Goal: Find specific page/section: Find specific page/section

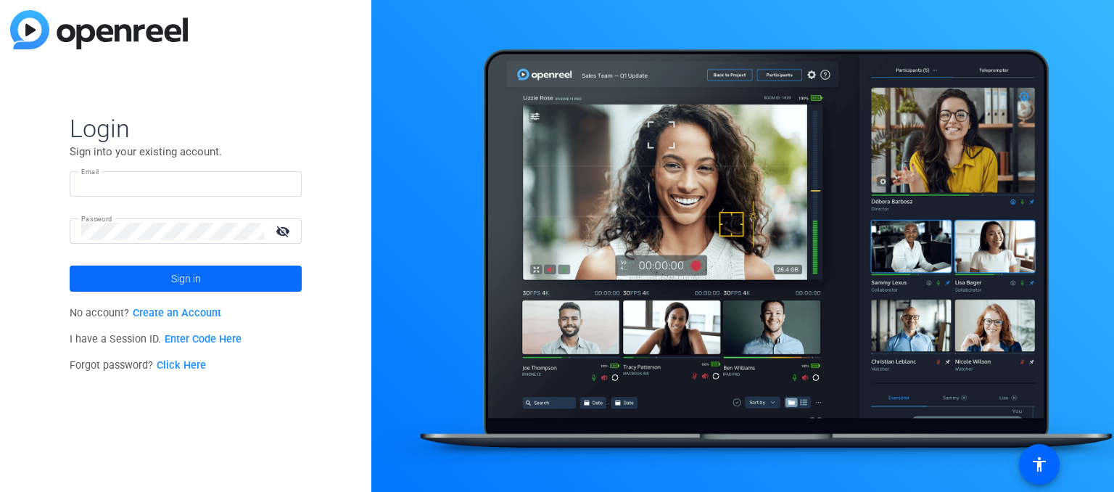
type input "[PERSON_NAME][EMAIL_ADDRESS][PERSON_NAME][DOMAIN_NAME]"
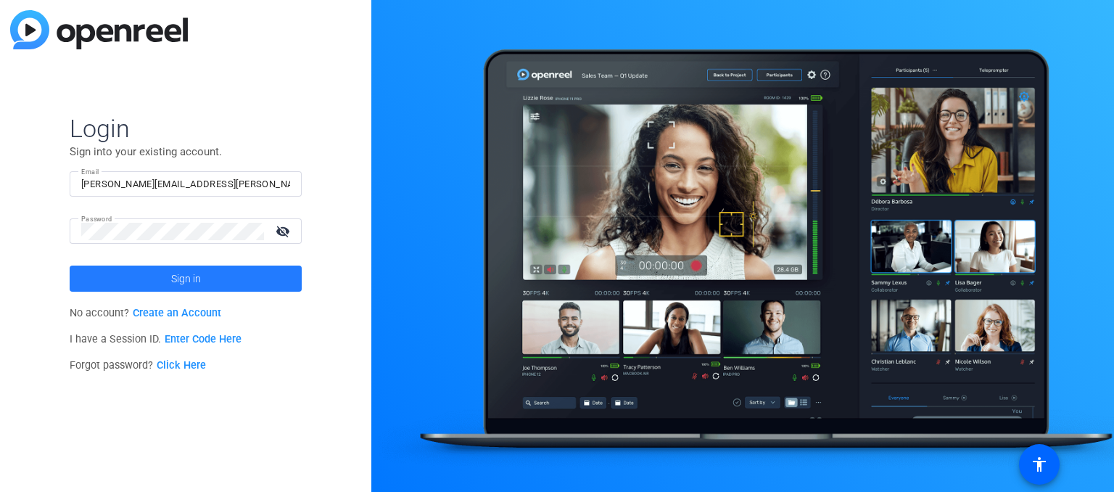
click at [244, 281] on span at bounding box center [186, 278] width 232 height 35
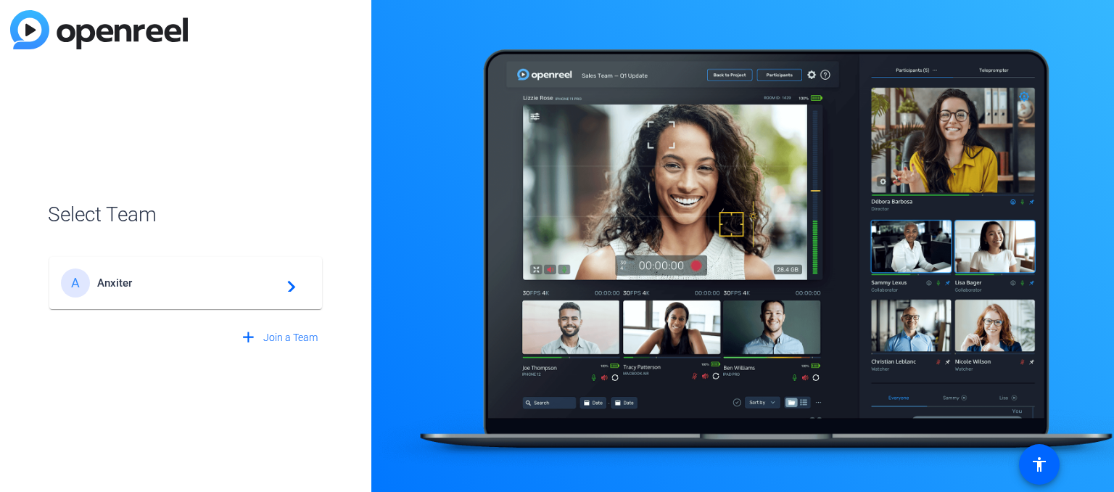
click at [128, 285] on span "Anxiter" at bounding box center [187, 282] width 181 height 13
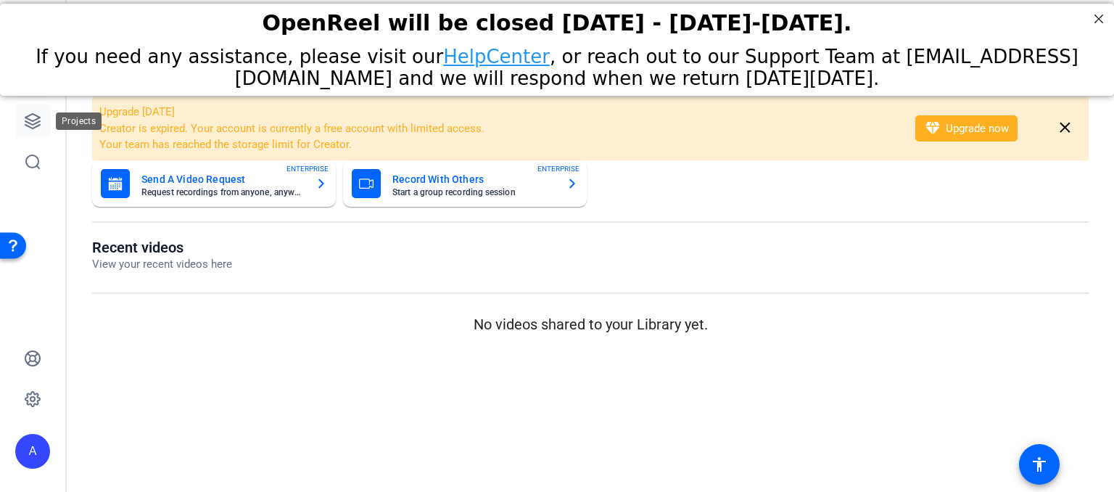
click at [27, 134] on link at bounding box center [32, 121] width 35 height 35
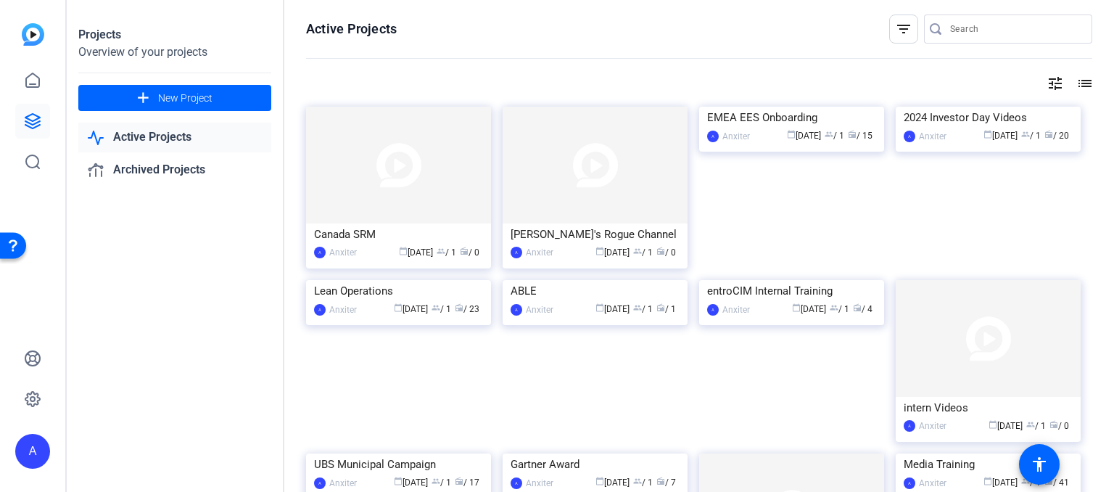
click at [981, 29] on input "Search" at bounding box center [1015, 28] width 131 height 17
click at [950, 27] on input "Search" at bounding box center [1015, 28] width 131 height 17
type input "operations"
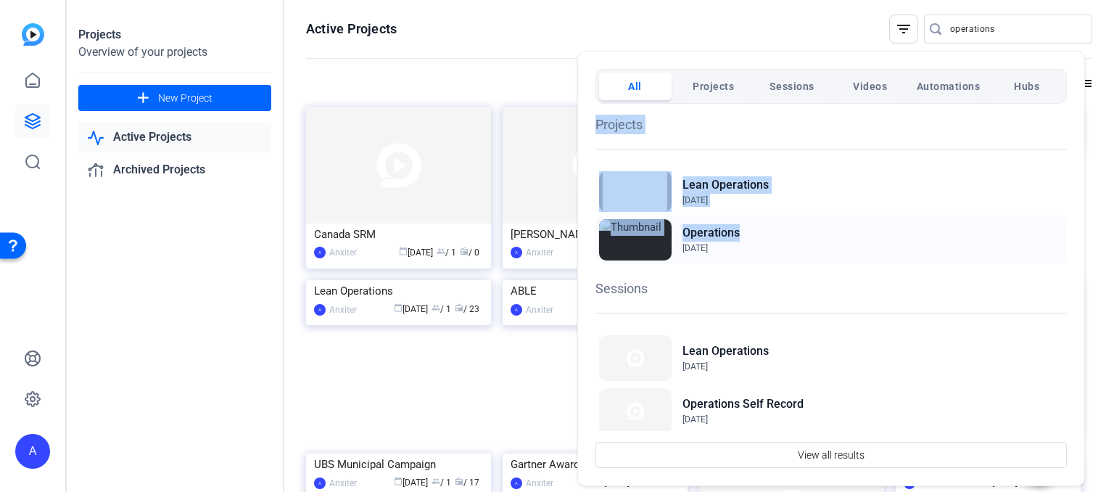
drag, startPoint x: 950, startPoint y: 27, endPoint x: 788, endPoint y: 233, distance: 261.9
click at [788, 233] on div "All Projects Sessions Videos Automations Hubs Projects Lean Operations [DATE] O…" at bounding box center [557, 246] width 1114 height 492
click at [638, 258] on img at bounding box center [635, 239] width 73 height 41
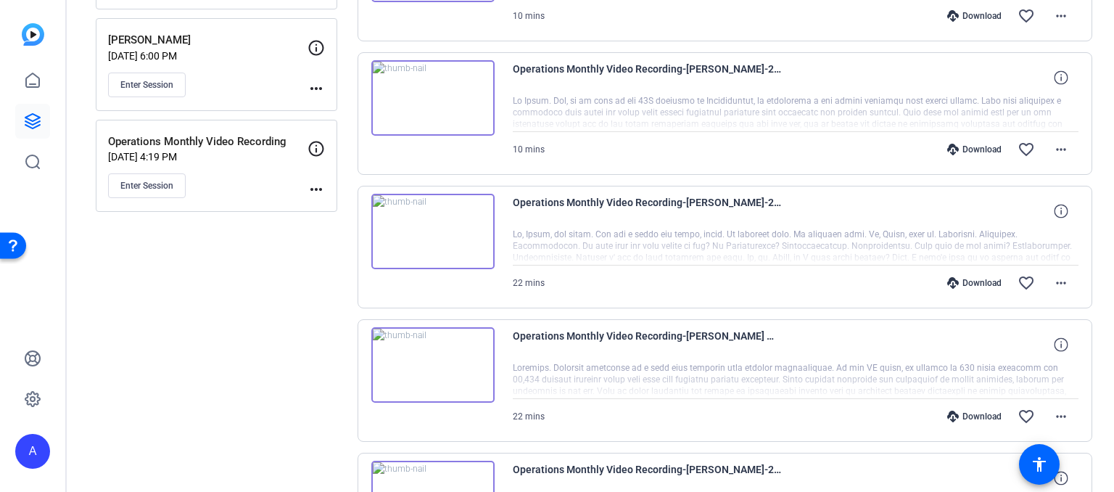
scroll to position [391, 0]
